Goal: Browse casually

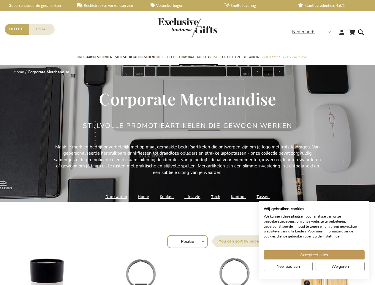
click at [187, 143] on div "Stijlvolle Promotieartikelen Die Gewoon Werken" at bounding box center [188, 133] width 210 height 22
click at [313, 32] on span "Nederlands" at bounding box center [303, 32] width 23 height 7
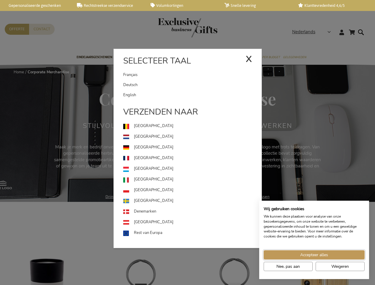
click at [314, 255] on span "Accepteer alles" at bounding box center [314, 255] width 28 height 6
